Goal: Answer question/provide support

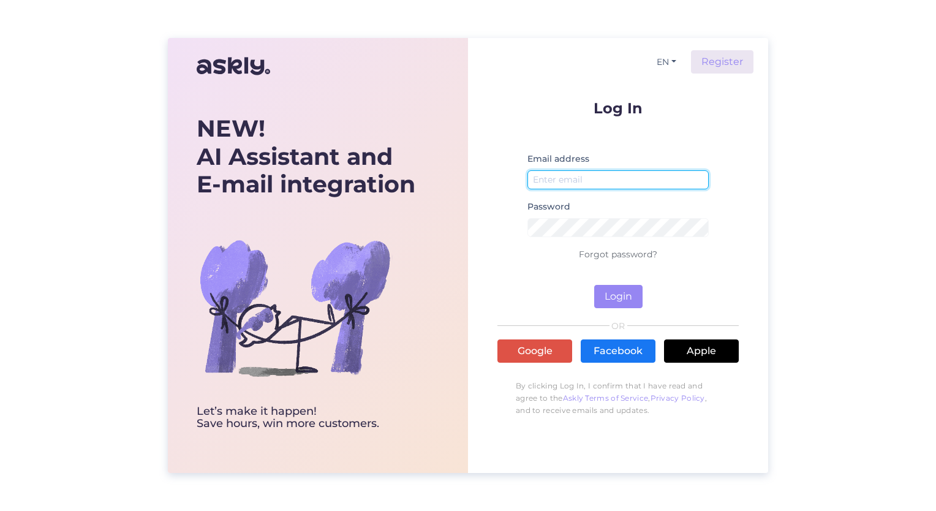
type input "[EMAIL_ADDRESS][DOMAIN_NAME]"
click at [616, 9] on div "NEW! AI Assistant and E-mail integration Let’s make it happen! Save hours, win …" at bounding box center [468, 255] width 936 height 511
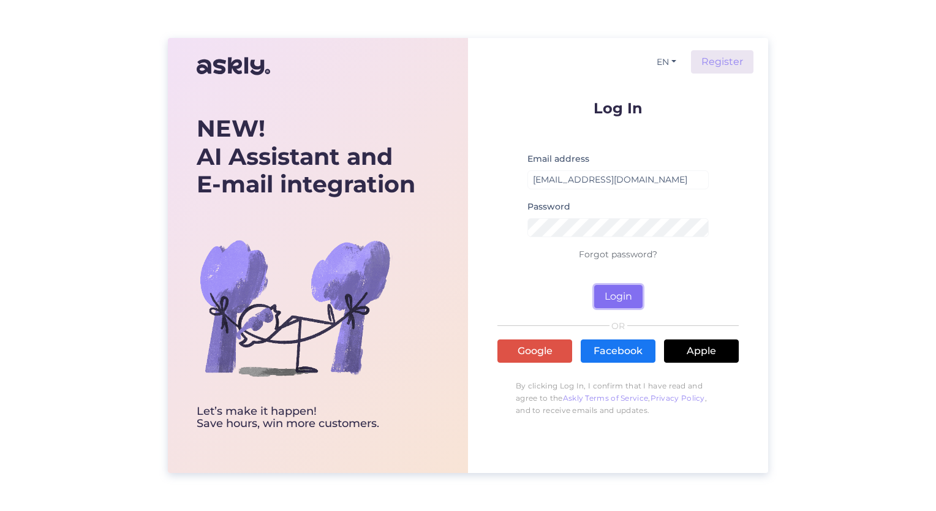
click at [615, 298] on button "Login" at bounding box center [618, 296] width 48 height 23
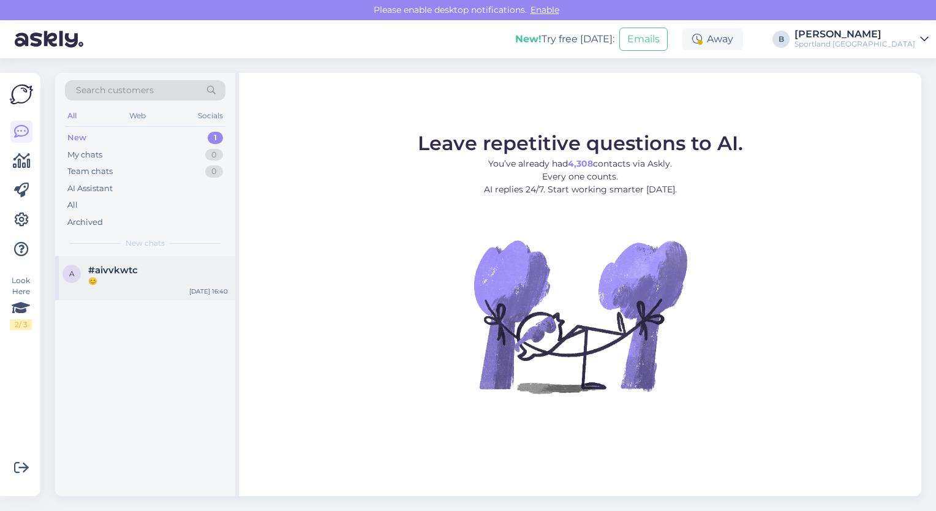
click at [155, 273] on div "#aivvkwtc" at bounding box center [158, 270] width 140 height 11
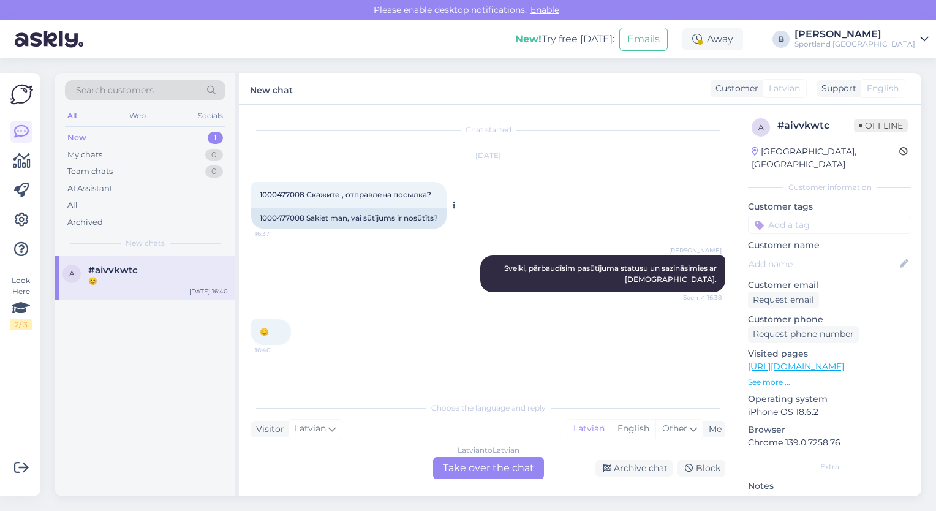
click at [285, 221] on div "1000477008 Sakiet man, vai sūtījums ir nosūtīts?" at bounding box center [348, 218] width 195 height 21
copy div "1000477008"
click at [507, 473] on div "Latvian to Latvian Take over the chat" at bounding box center [488, 468] width 111 height 22
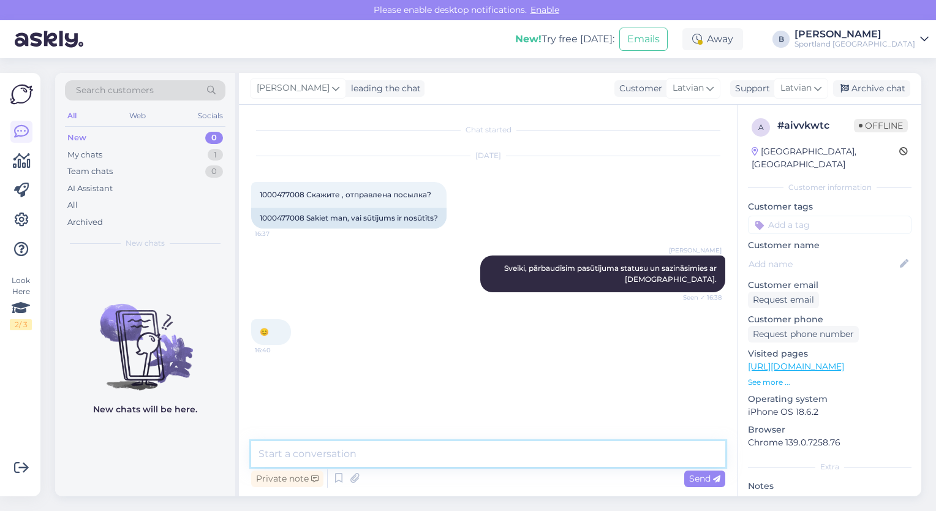
click at [481, 457] on textarea at bounding box center [488, 454] width 474 height 26
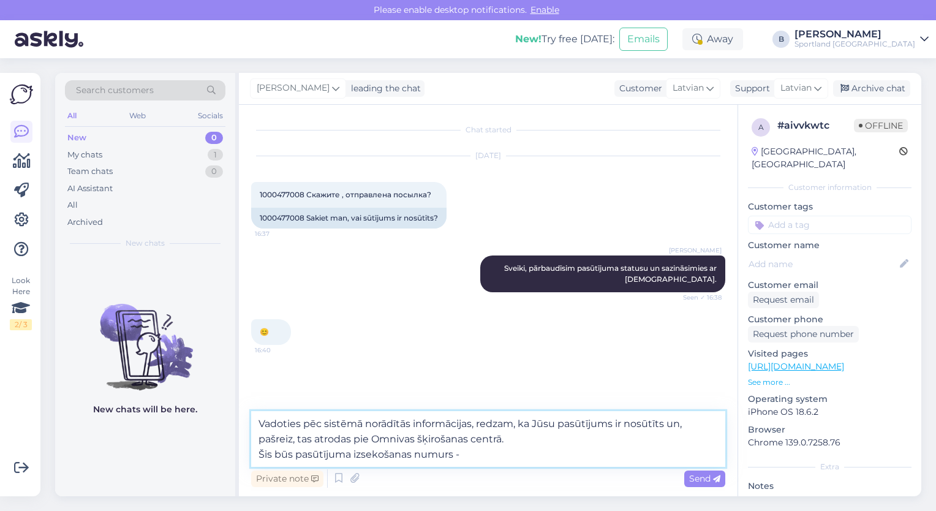
paste textarea "CC833542615EE"
type textarea "Vadoties pēc sistēmā norādītās informācijas, redzam, ka Jūsu pasūtījums ir nosū…"
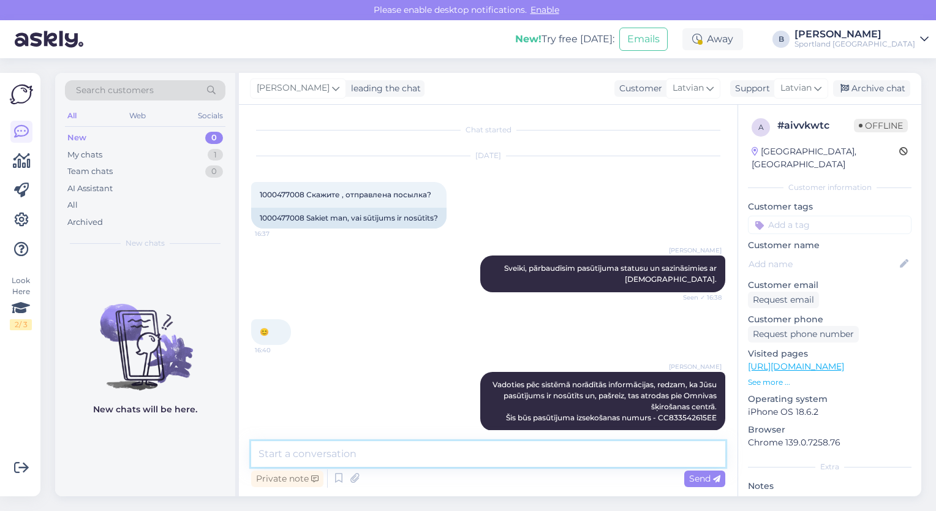
scroll to position [14, 0]
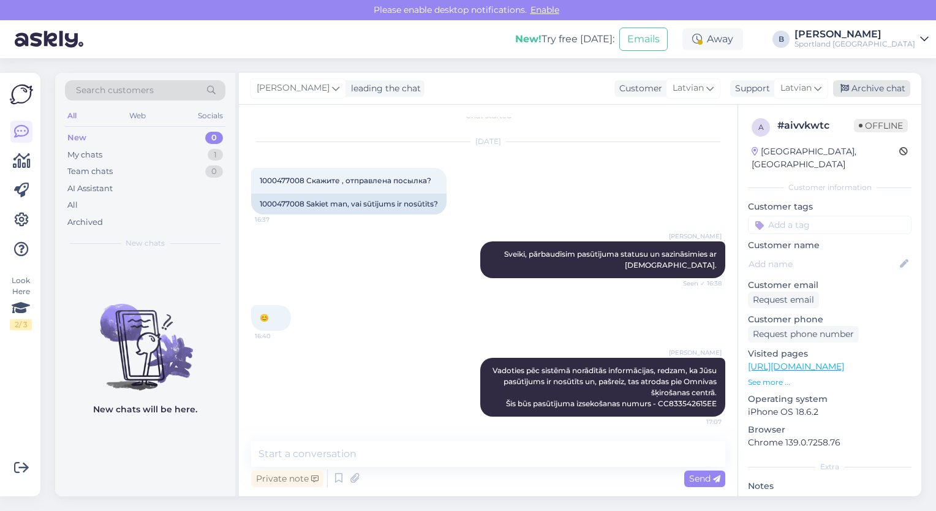
click at [870, 87] on div "Archive chat" at bounding box center [871, 88] width 77 height 17
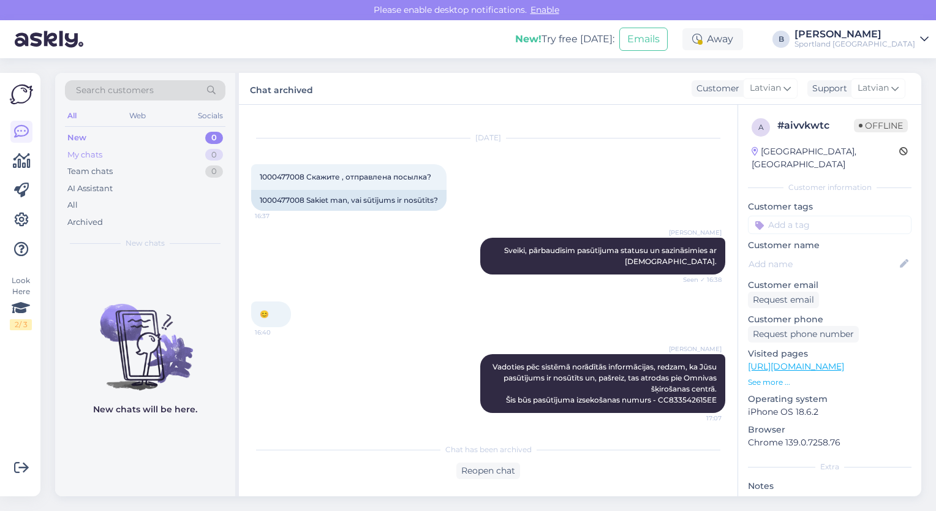
click at [108, 153] on div "My chats 0" at bounding box center [145, 154] width 160 height 17
click at [77, 200] on div "All" at bounding box center [72, 205] width 10 height 12
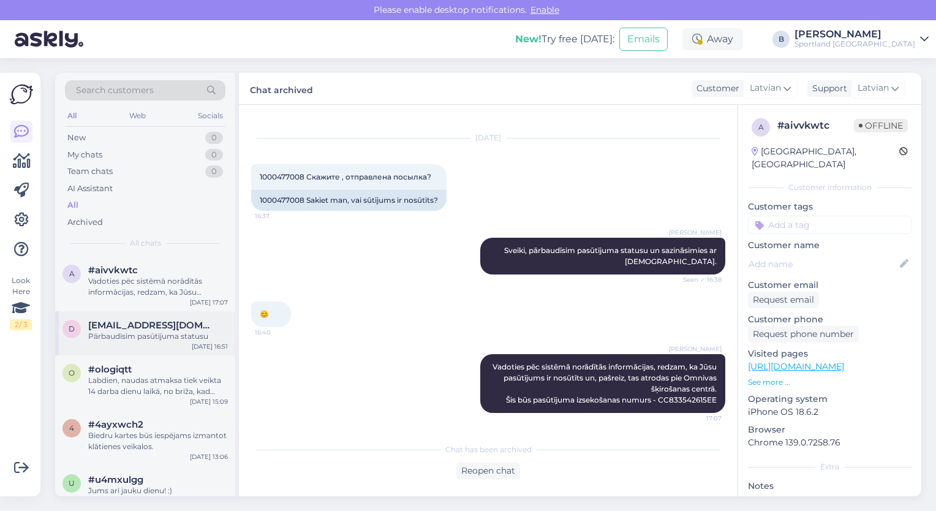
click at [134, 339] on div "Pārbaudīsim pasūtījuma statusu" at bounding box center [158, 336] width 140 height 11
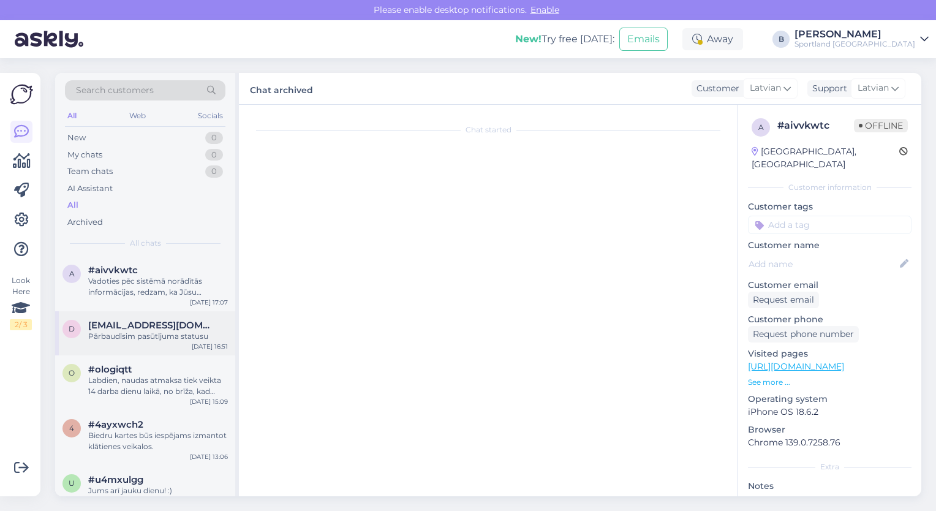
scroll to position [0, 0]
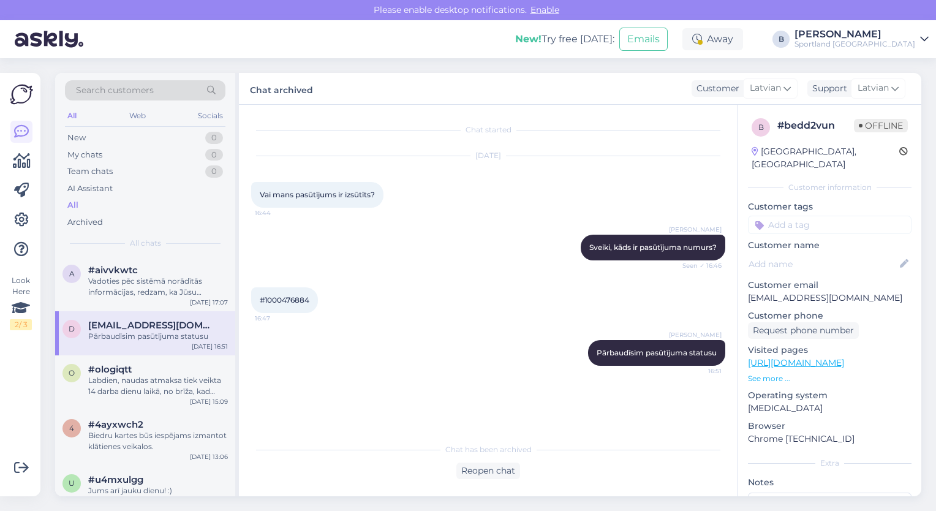
click at [296, 301] on span "#1000476884" at bounding box center [285, 299] width 50 height 9
copy div "1000476884 16:47"
click at [492, 457] on div "Chat has been archived Reopen chat" at bounding box center [488, 458] width 474 height 42
click at [496, 479] on div "Reopen chat" at bounding box center [488, 470] width 64 height 17
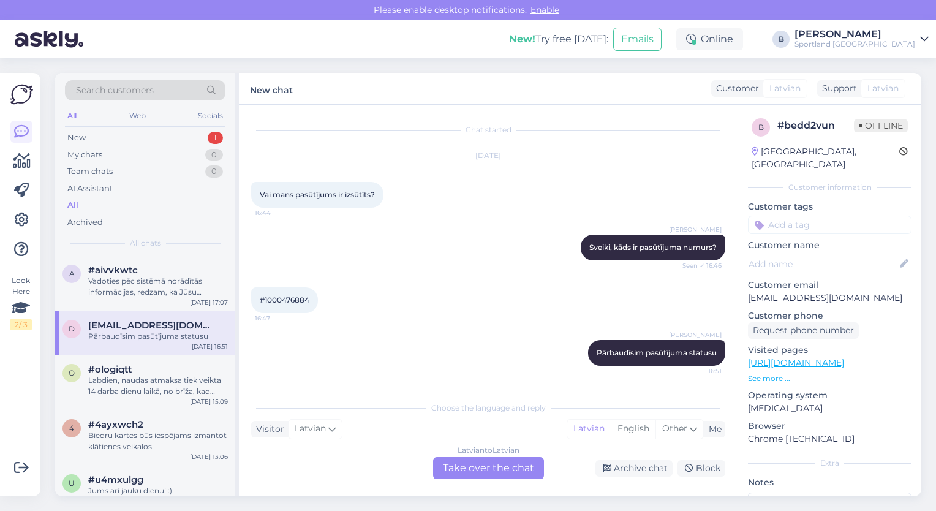
click at [462, 472] on div "Latvian to Latvian Take over the chat" at bounding box center [488, 468] width 111 height 22
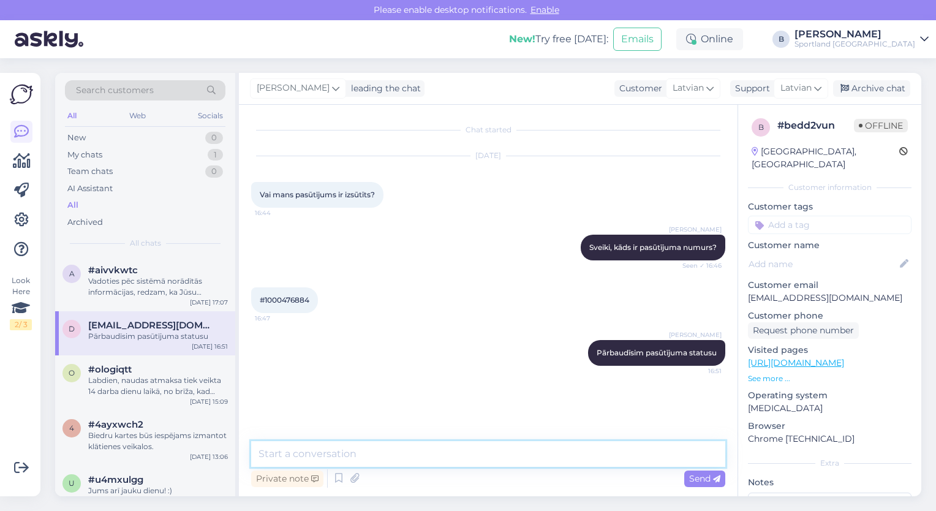
click at [443, 455] on textarea at bounding box center [488, 454] width 474 height 26
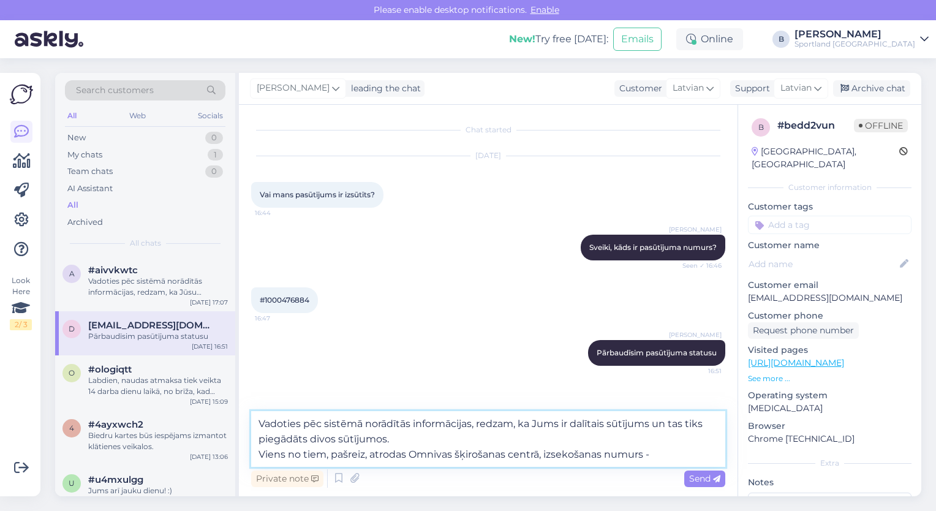
paste textarea "CC833542615EE"
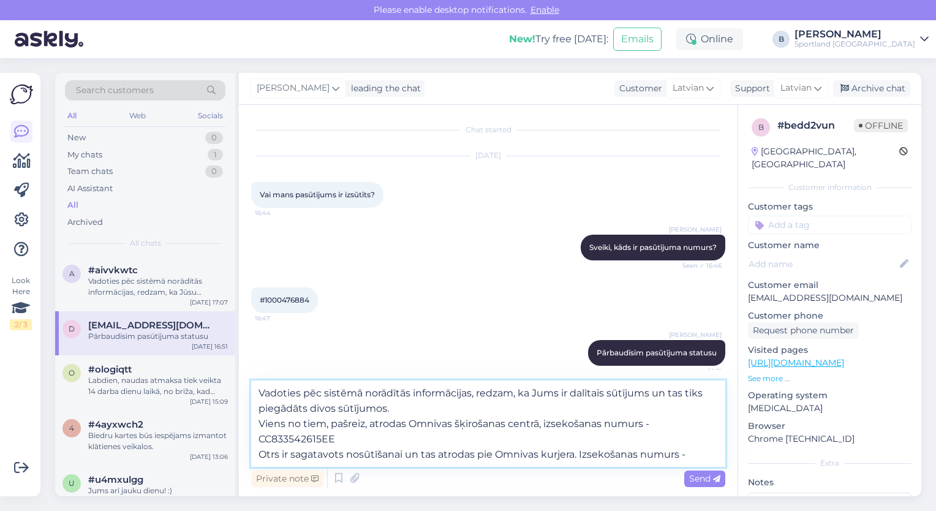
paste textarea "CC835332901EE"
type textarea "Vadoties pēc sistēmā norādītās informācijas, redzam, ka Jums ir dalītais sūtīju…"
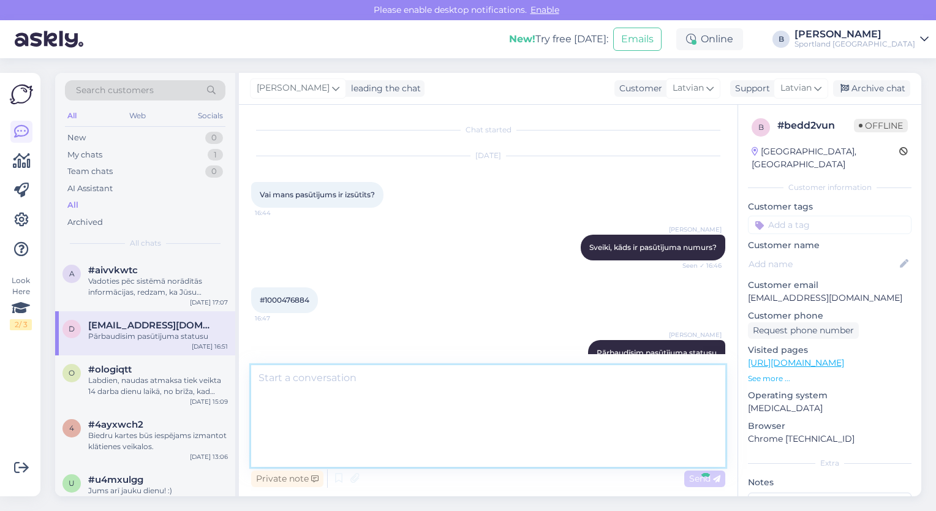
scroll to position [68, 0]
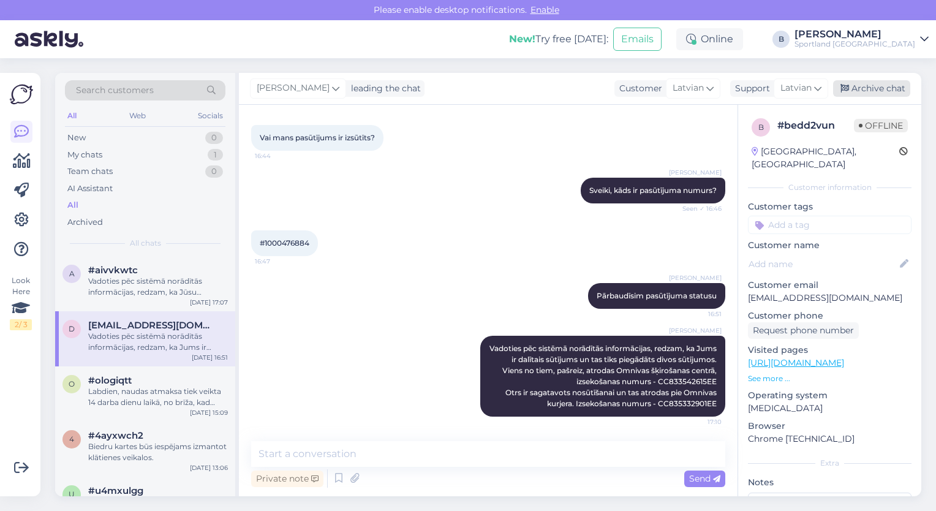
click at [867, 85] on div "Archive chat" at bounding box center [871, 88] width 77 height 17
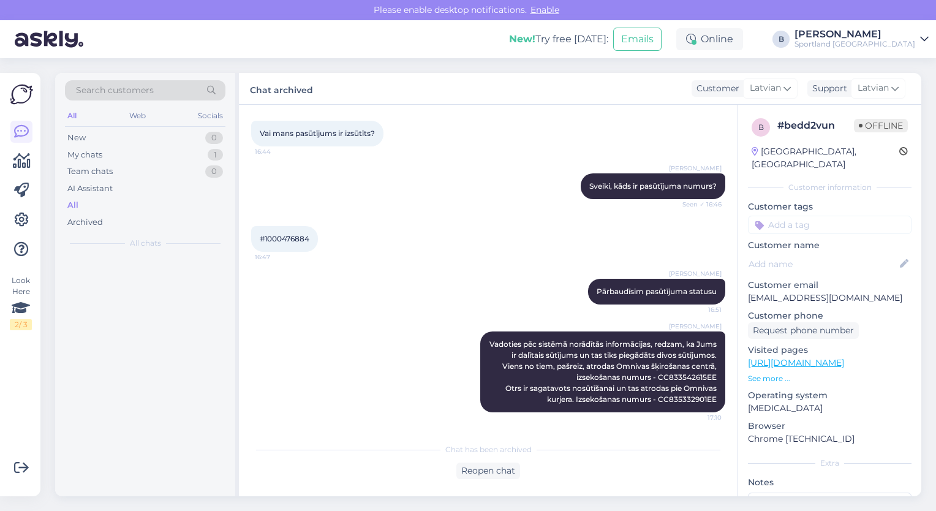
scroll to position [72, 0]
